Goal: Task Accomplishment & Management: Manage account settings

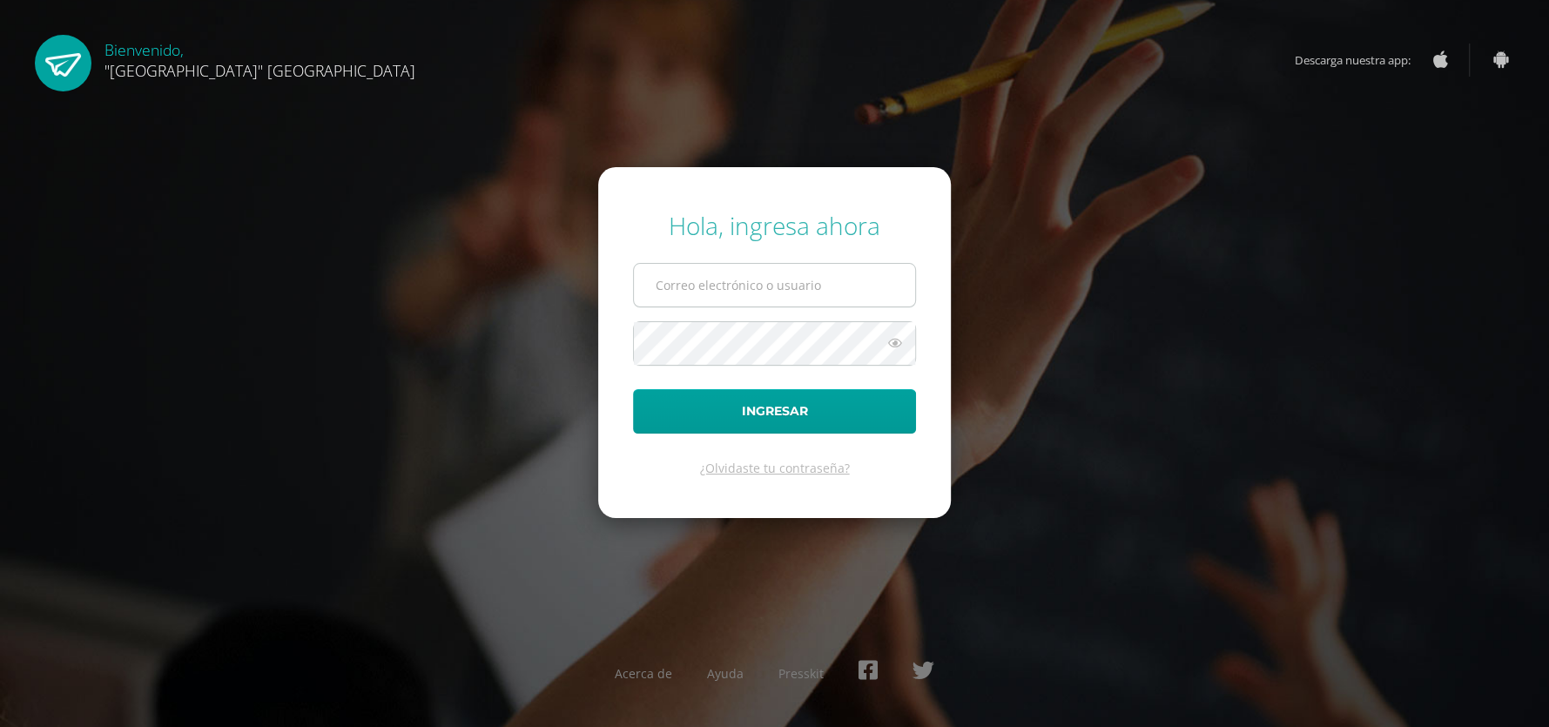
click at [776, 294] on input "text" at bounding box center [774, 285] width 281 height 43
type input "[PERSON_NAME][EMAIL_ADDRESS][DOMAIN_NAME]"
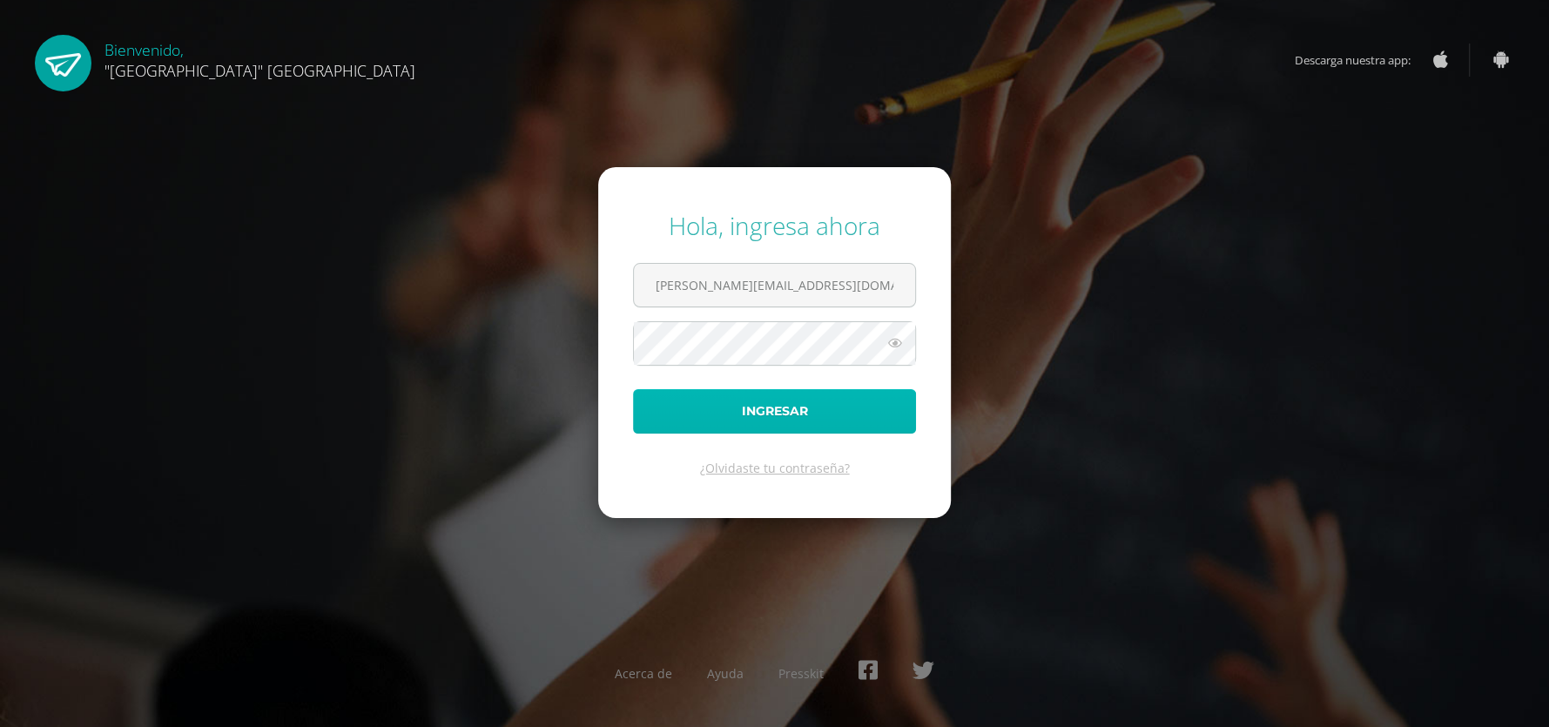
click at [808, 396] on button "Ingresar" at bounding box center [774, 411] width 283 height 44
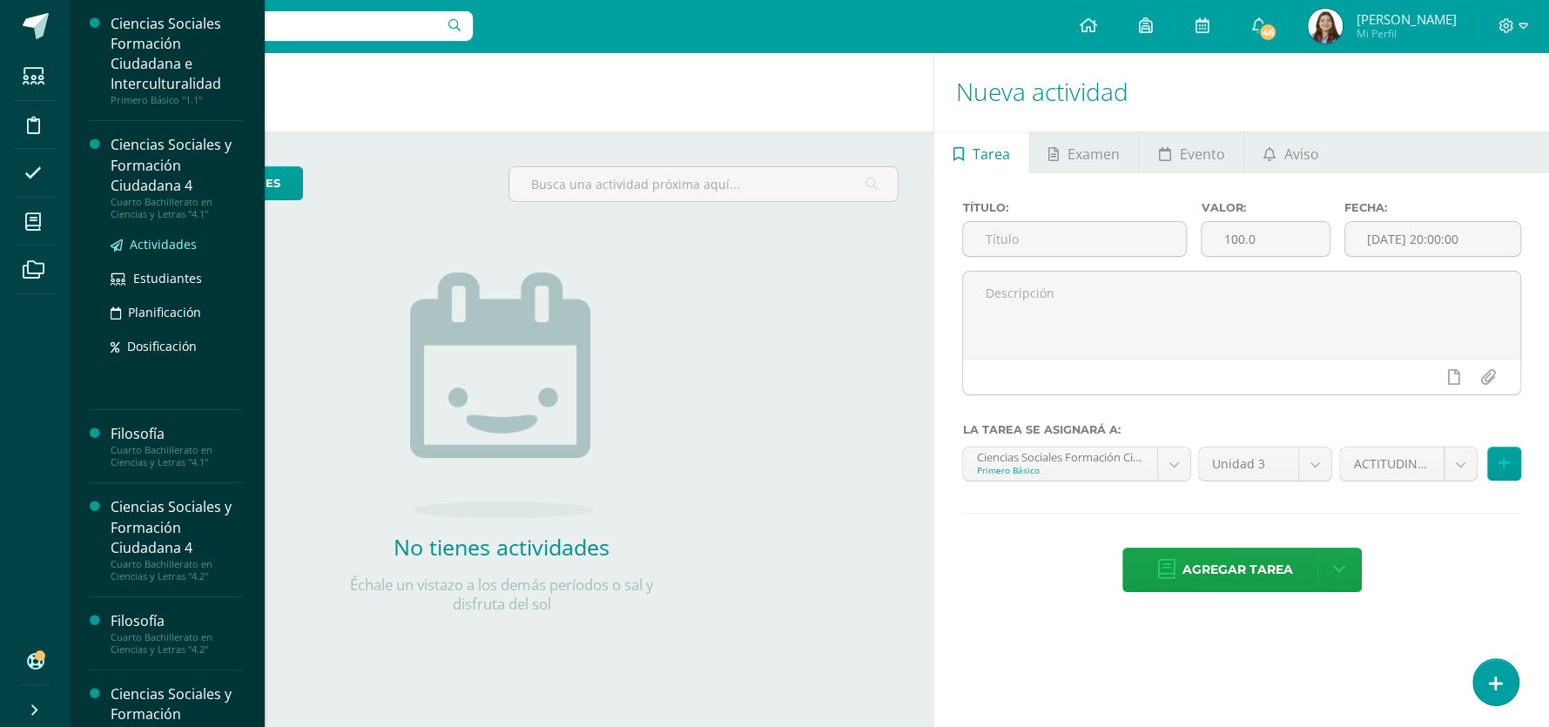
click at [179, 245] on span "Actividades" at bounding box center [163, 244] width 67 height 17
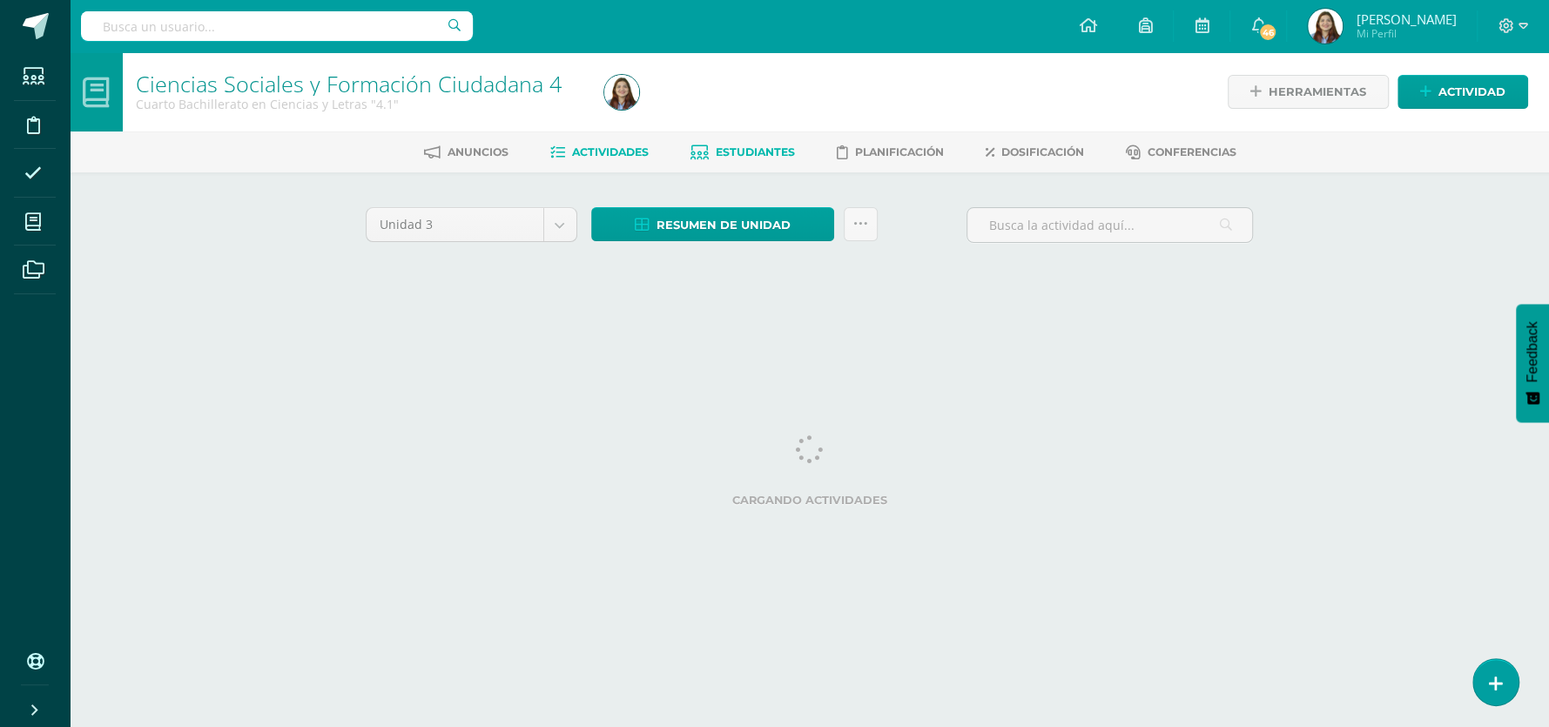
click at [771, 161] on link "Estudiantes" at bounding box center [743, 152] width 105 height 28
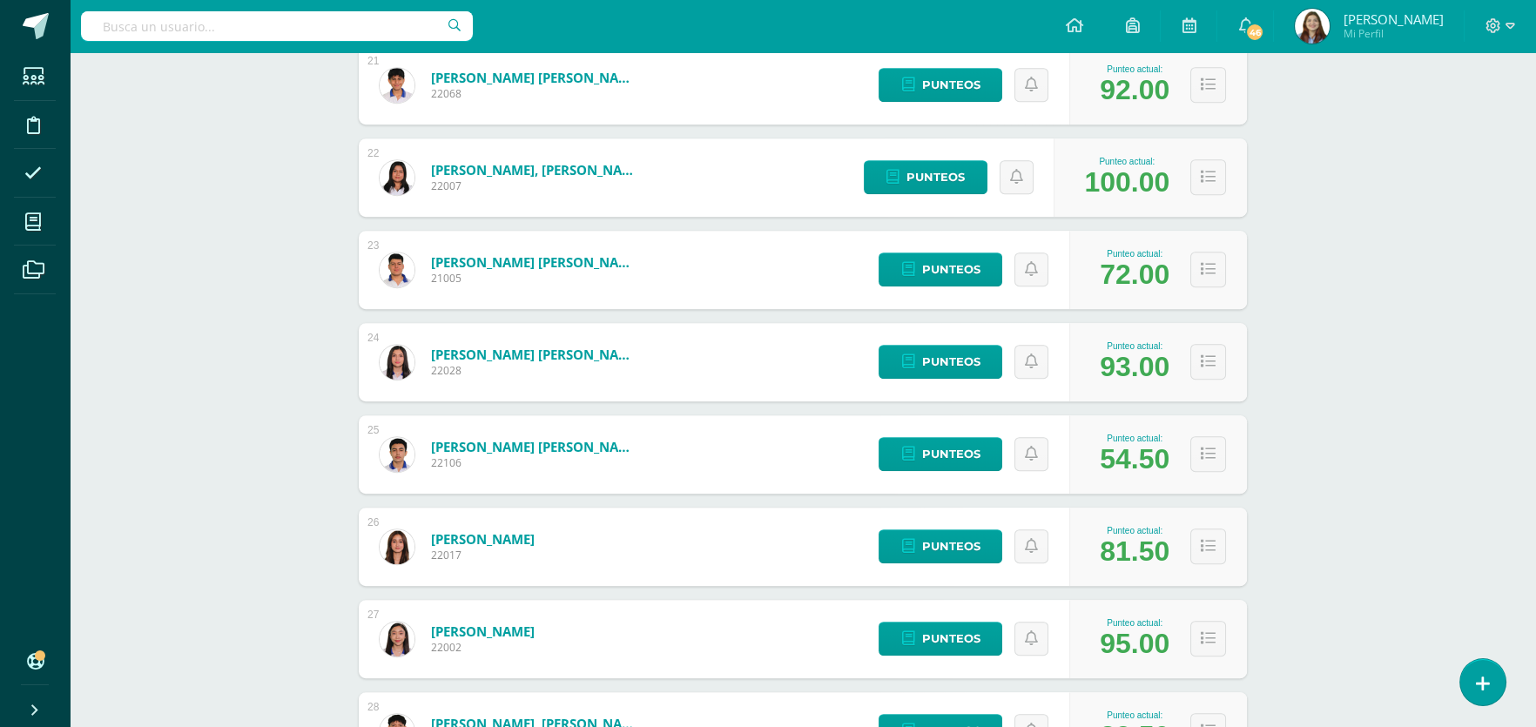
scroll to position [2112, 0]
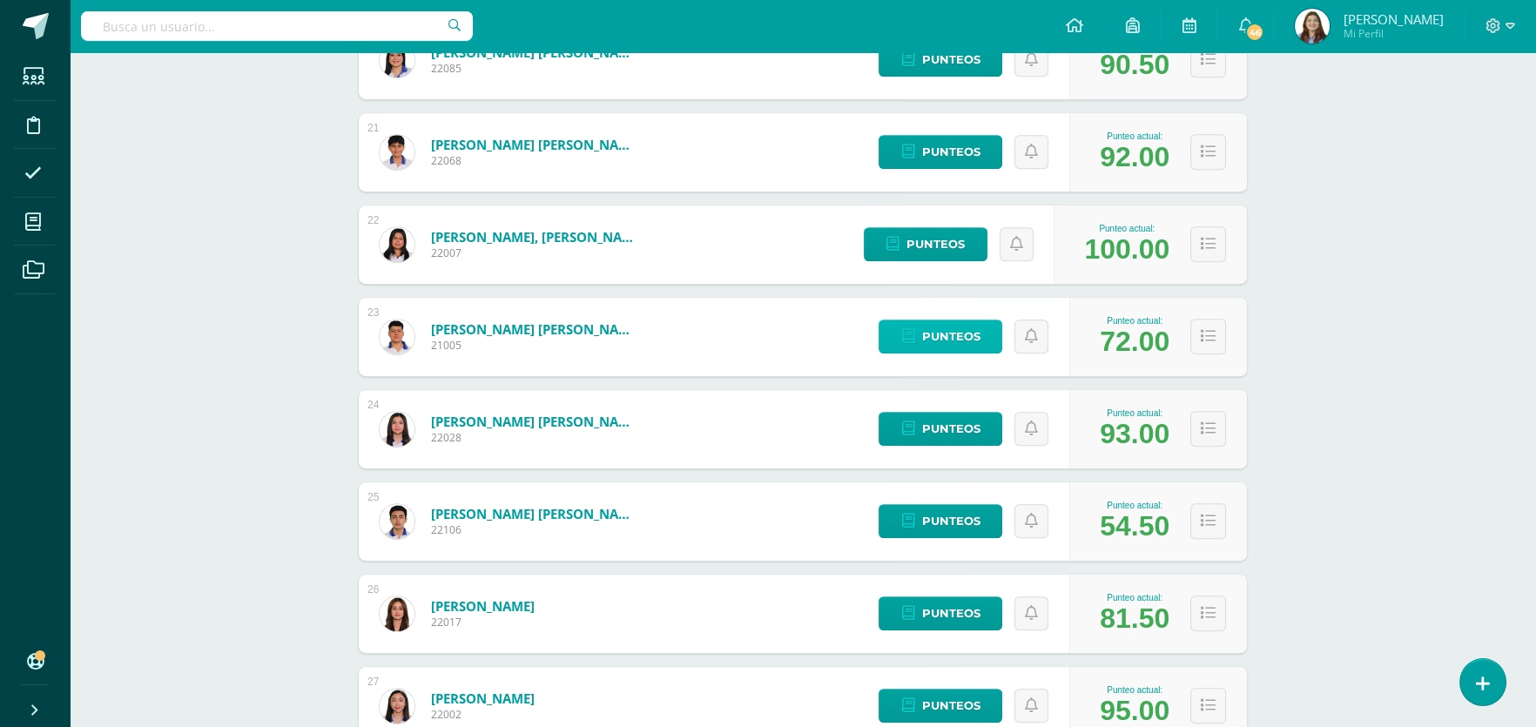
click at [974, 332] on span "Punteos" at bounding box center [950, 336] width 58 height 32
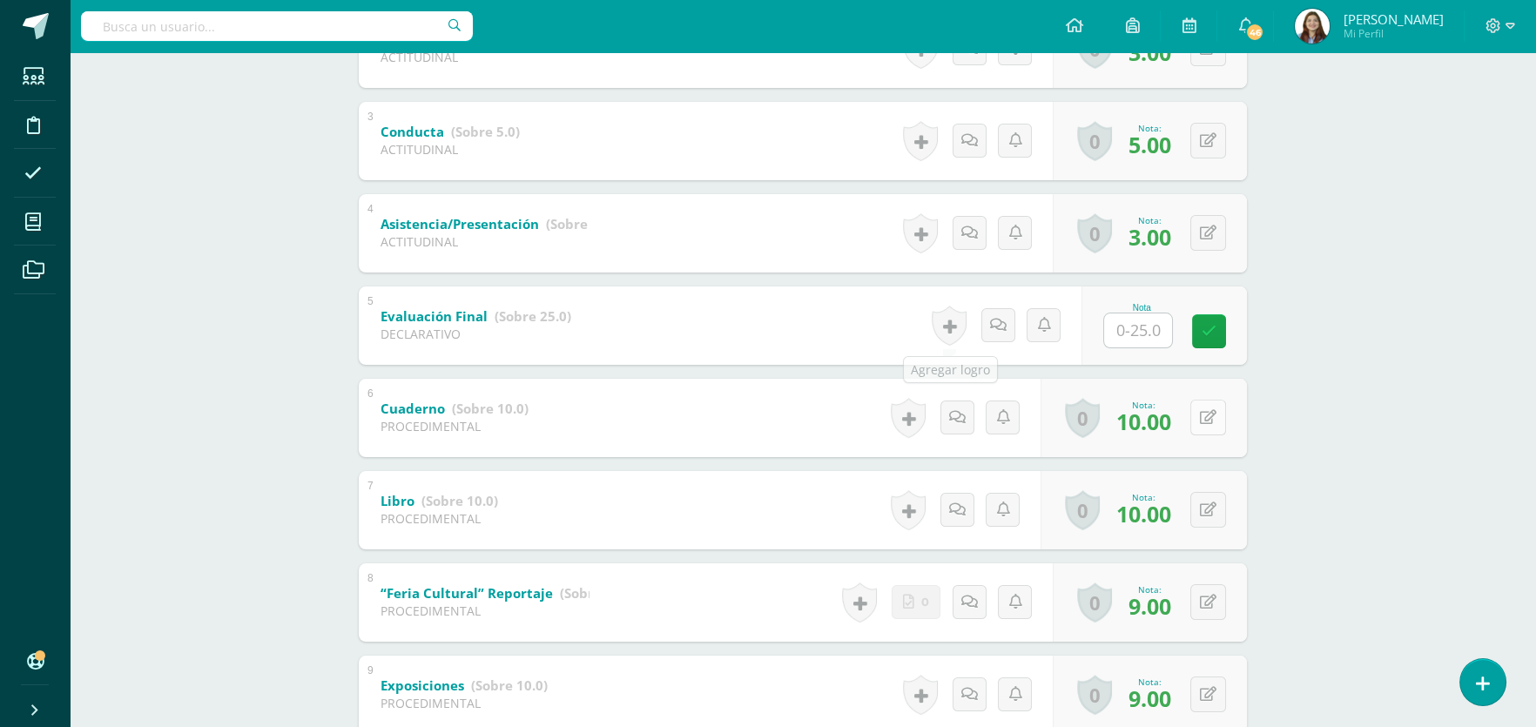
scroll to position [523, 0]
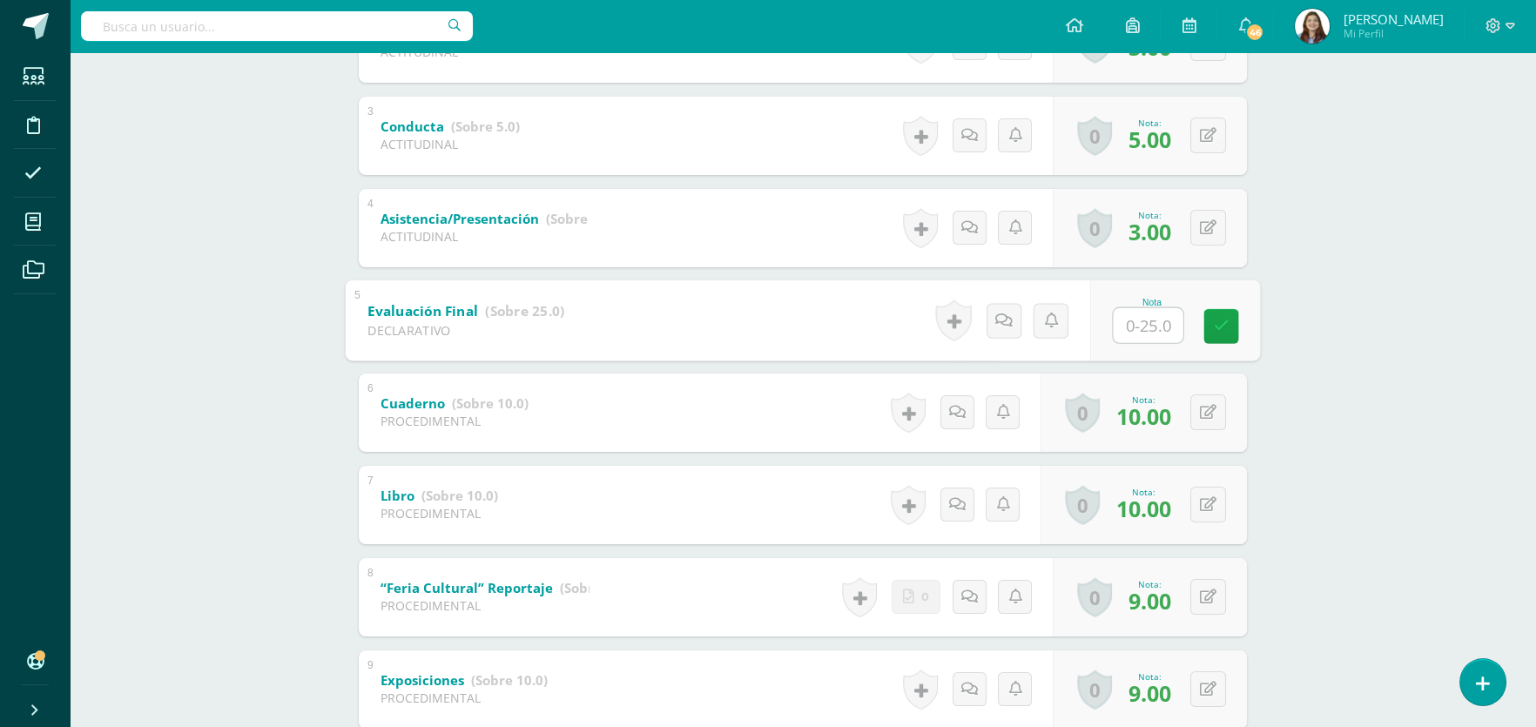
click at [1129, 330] on input "text" at bounding box center [1149, 324] width 70 height 35
type input "23"
click at [1224, 323] on icon at bounding box center [1222, 326] width 16 height 15
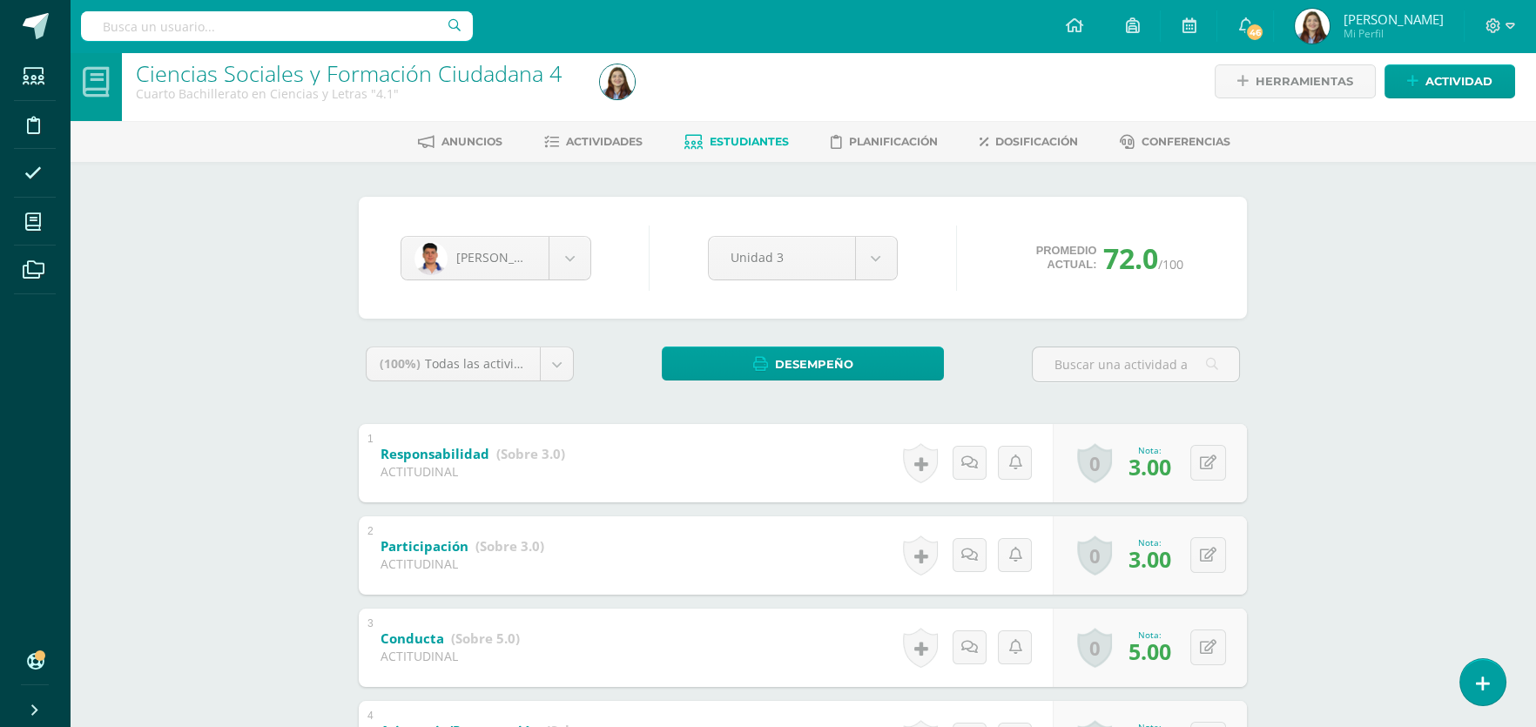
scroll to position [0, 0]
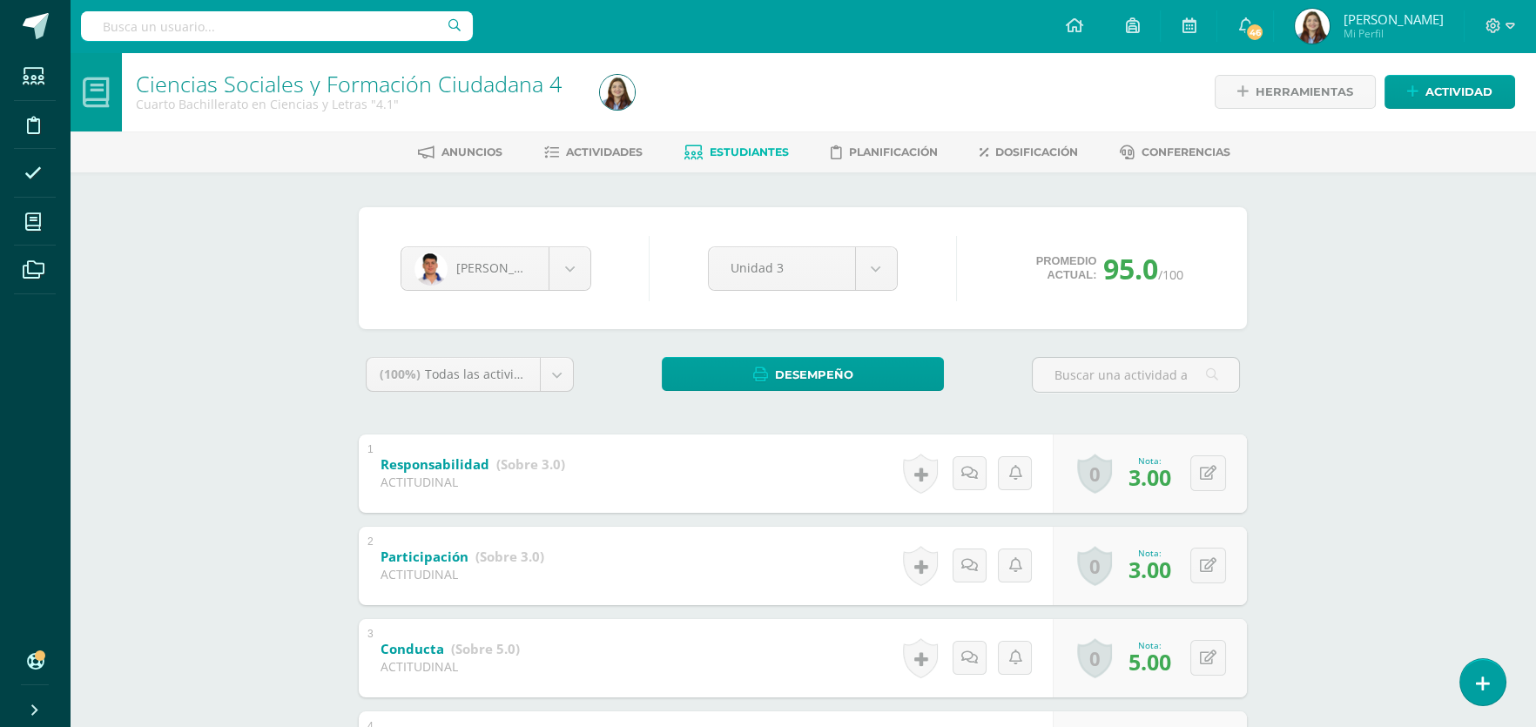
click at [1508, 21] on icon at bounding box center [1511, 26] width 10 height 16
click at [1451, 122] on span "Cerrar sesión" at bounding box center [1456, 118] width 78 height 17
